Goal: Task Accomplishment & Management: Manage account settings

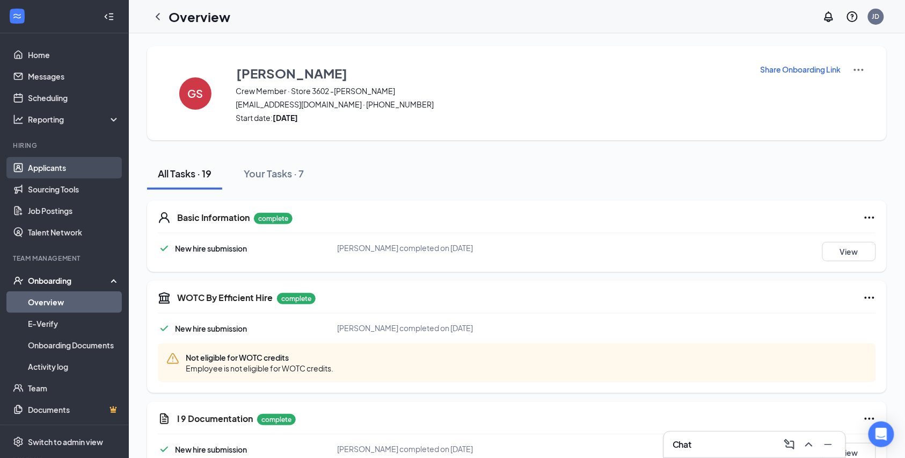
click at [61, 170] on link "Applicants" at bounding box center [74, 167] width 92 height 21
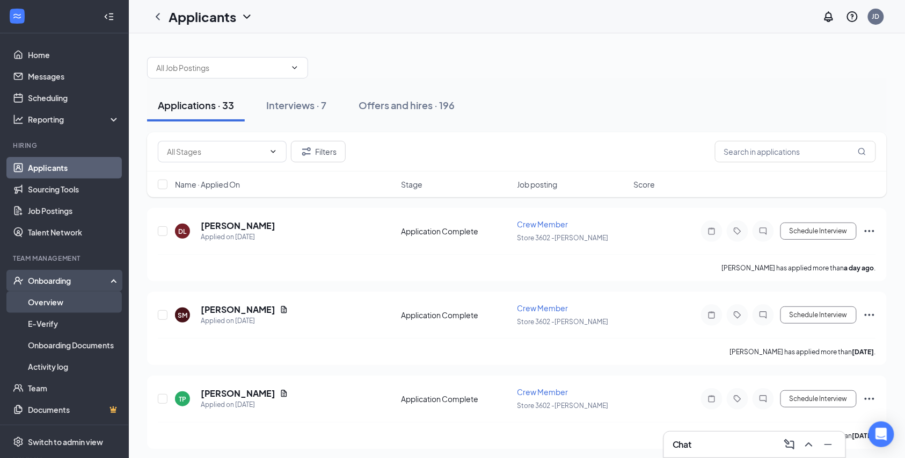
click at [41, 299] on link "Overview" at bounding box center [74, 301] width 92 height 21
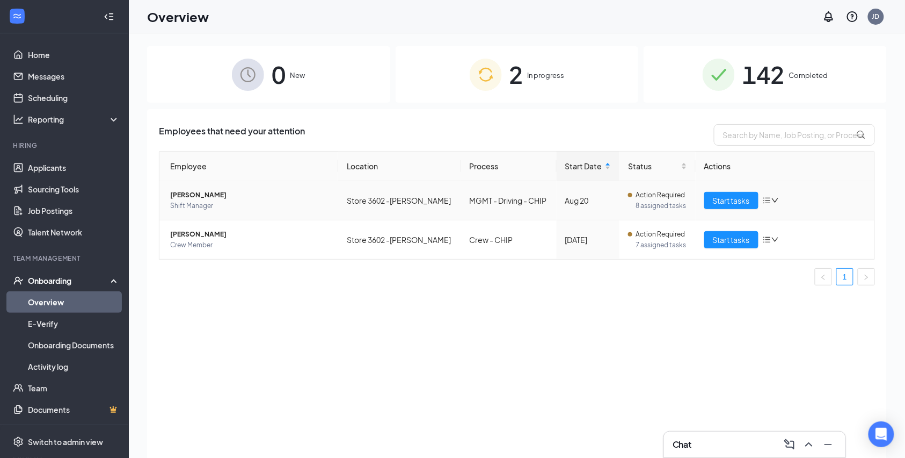
click at [219, 193] on span "[PERSON_NAME]" at bounding box center [250, 195] width 160 height 11
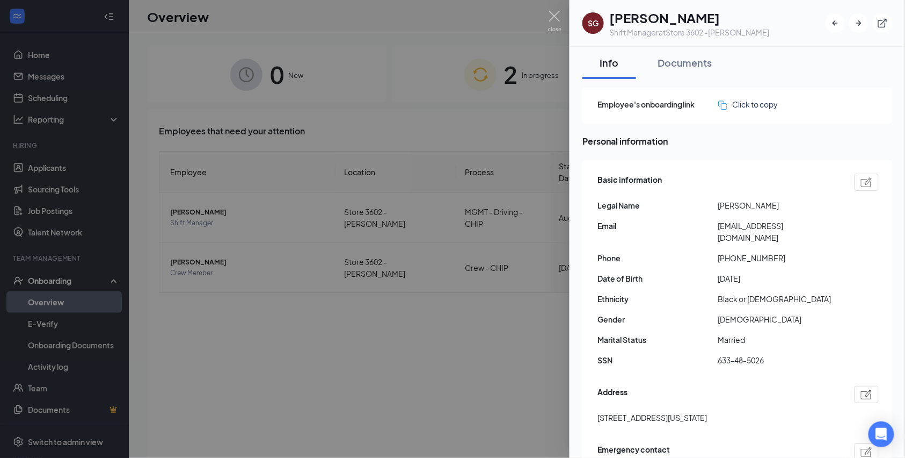
click at [697, 18] on h1 "[PERSON_NAME]" at bounding box center [690, 18] width 161 height 18
click at [695, 50] on button "Documents" at bounding box center [685, 63] width 76 height 32
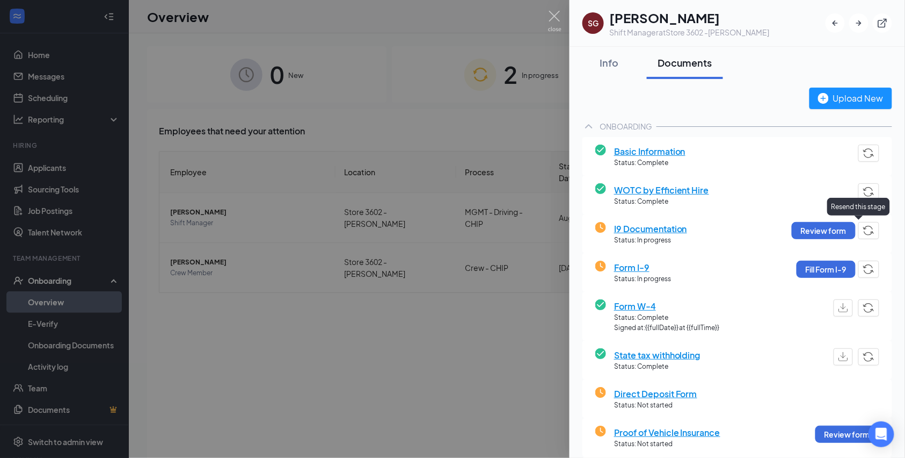
click at [864, 229] on img "button" at bounding box center [869, 231] width 11 height 10
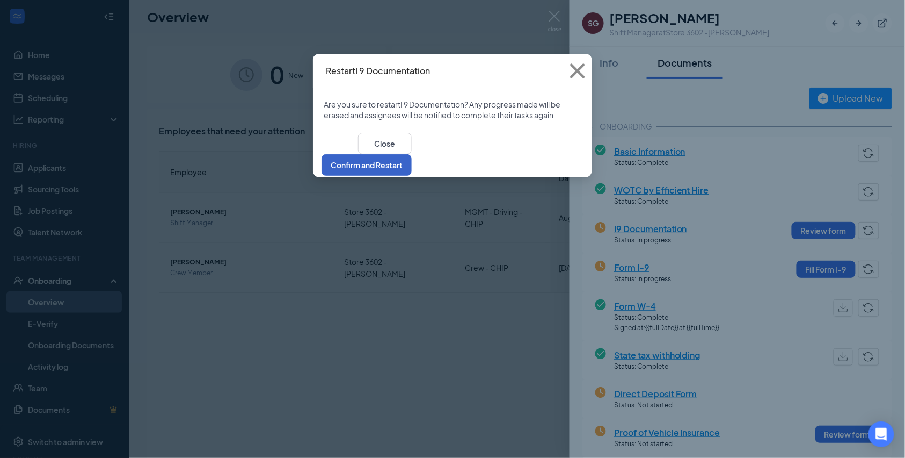
click at [412, 155] on button "Confirm and Restart" at bounding box center [367, 164] width 90 height 21
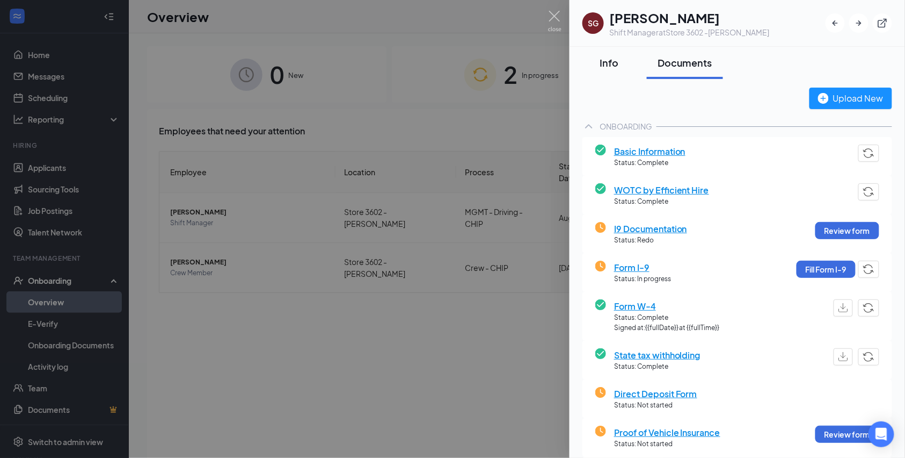
click at [613, 65] on div "Info" at bounding box center [609, 62] width 32 height 13
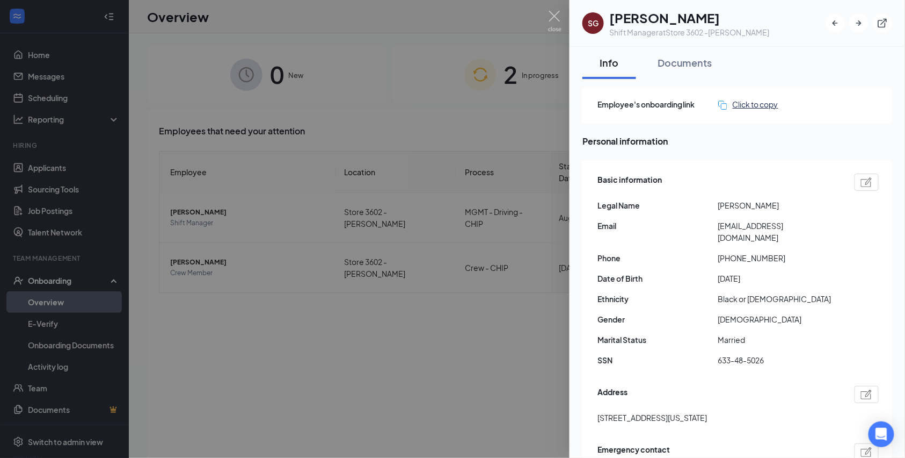
click at [736, 104] on div "Click to copy" at bounding box center [749, 104] width 60 height 12
